Goal: Understand process/instructions: Learn how to perform a task or action

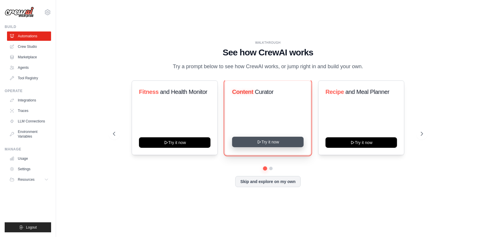
click at [264, 145] on button "Try it now" at bounding box center [268, 142] width 72 height 11
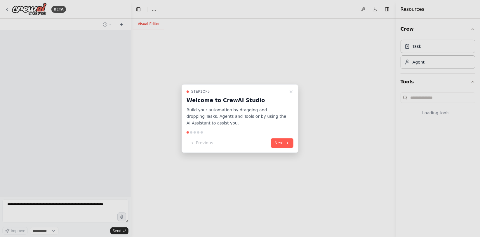
select select "****"
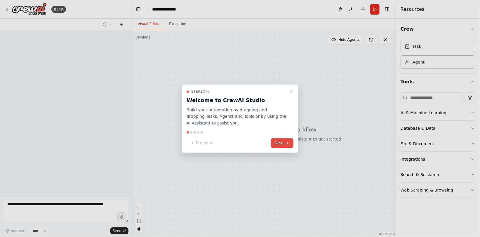
click at [283, 144] on button "Next" at bounding box center [282, 143] width 22 height 10
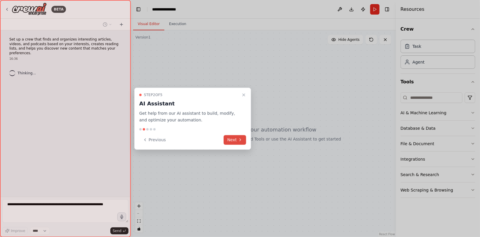
click at [234, 140] on button "Next" at bounding box center [235, 140] width 22 height 10
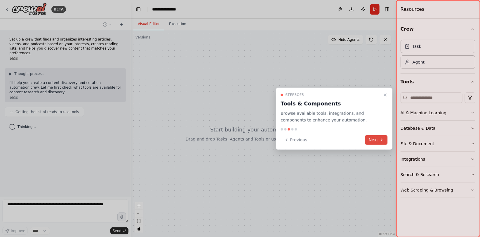
click at [379, 142] on button "Next" at bounding box center [376, 140] width 22 height 10
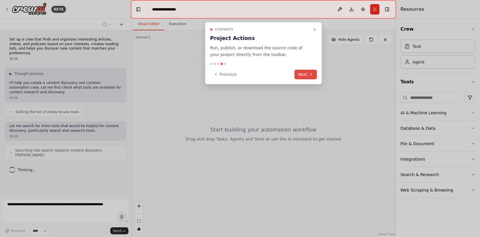
click at [307, 72] on button "Next" at bounding box center [306, 75] width 22 height 10
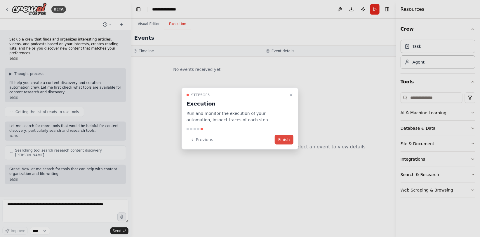
click at [283, 139] on button "Finish" at bounding box center [284, 140] width 19 height 10
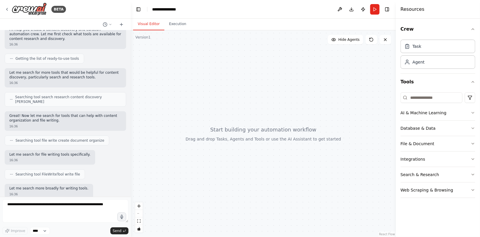
scroll to position [83, 0]
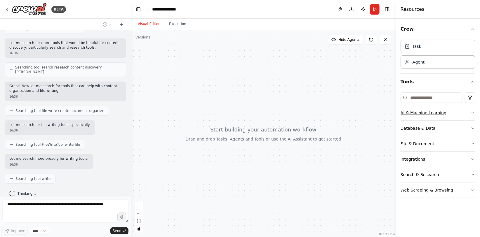
click at [437, 115] on div "AI & Machine Learning" at bounding box center [423, 113] width 46 height 6
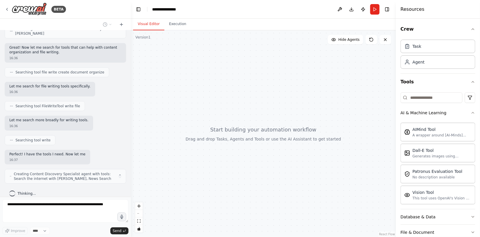
scroll to position [126, 0]
